Goal: Task Accomplishment & Management: Manage account settings

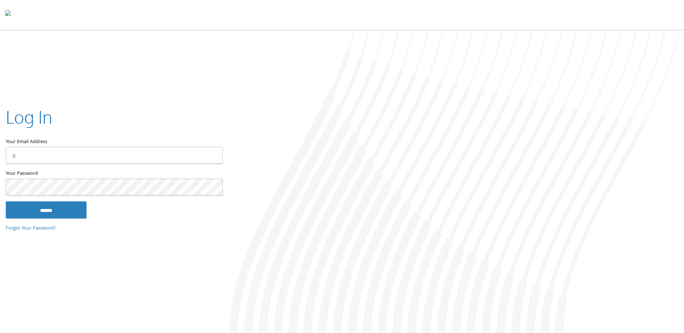
click at [66, 160] on input "Your Email Address" at bounding box center [114, 155] width 217 height 17
type input "**********"
click at [6, 201] on input "******" at bounding box center [46, 209] width 81 height 17
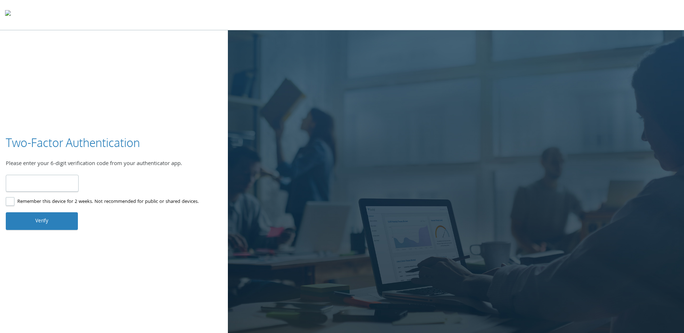
type input "******"
